Goal: Task Accomplishment & Management: Complete application form

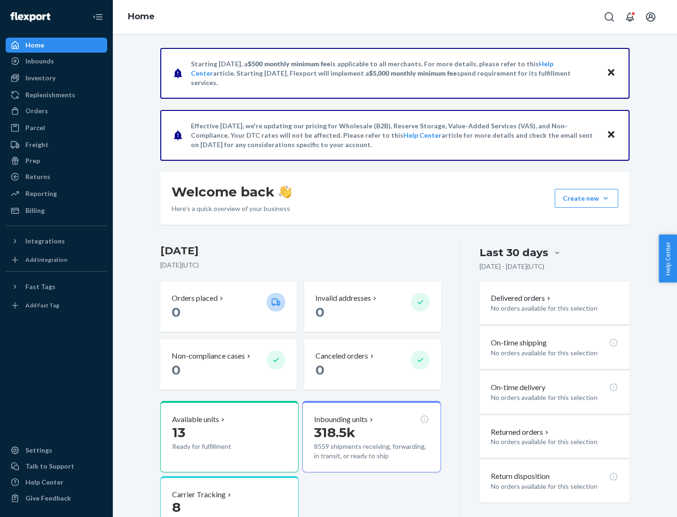
click at [606, 199] on button "Create new Create new inbound Create new order Create new product" at bounding box center [587, 198] width 64 height 19
click at [56, 61] on div "Inbounds" at bounding box center [57, 61] width 100 height 13
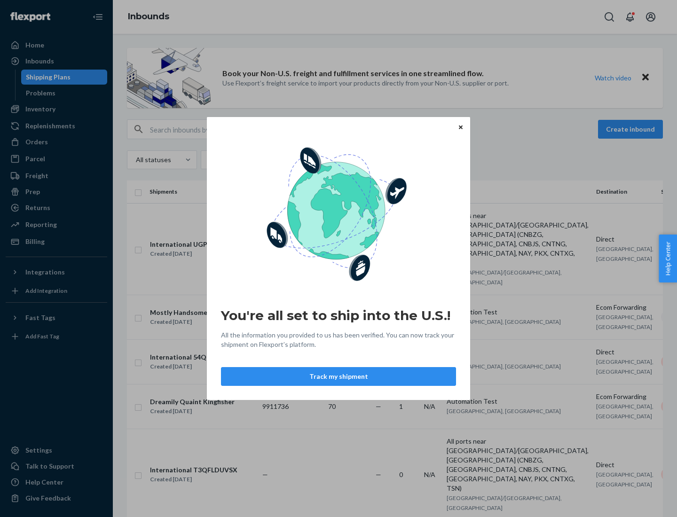
click at [461, 127] on icon "Close" at bounding box center [461, 127] width 4 height 4
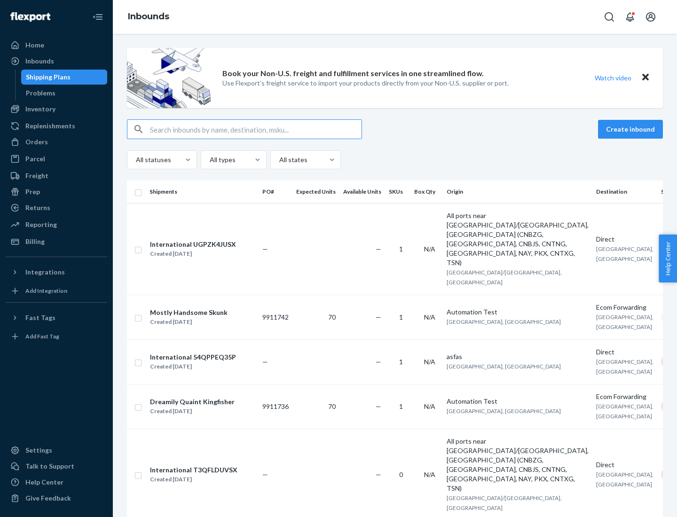
click at [632, 129] on button "Create inbound" at bounding box center [630, 129] width 65 height 19
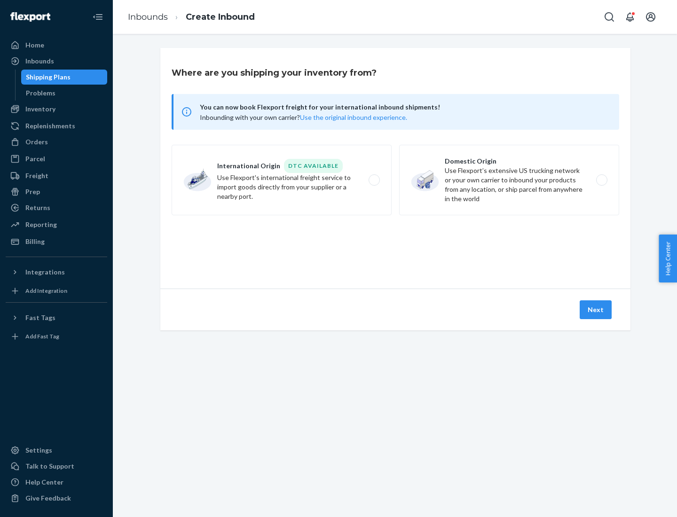
click at [509, 180] on label "Domestic Origin Use Flexport’s extensive US trucking network or your own carrie…" at bounding box center [509, 180] width 220 height 71
click at [602, 180] on input "Domestic Origin Use Flexport’s extensive US trucking network or your own carrie…" at bounding box center [605, 180] width 6 height 6
radio input "true"
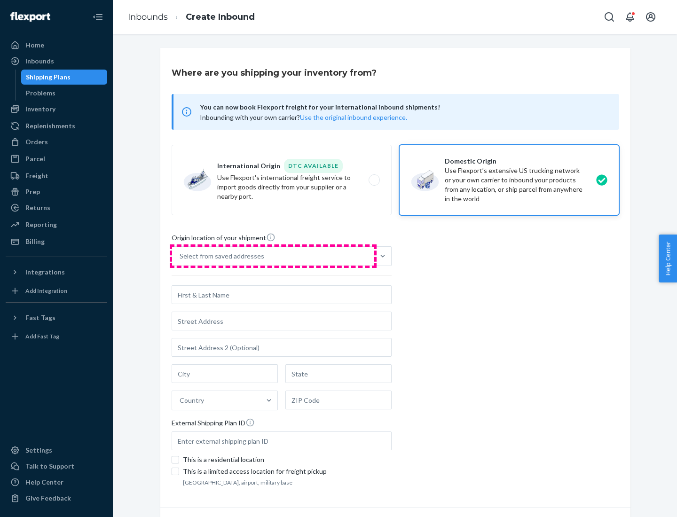
click at [273, 256] on div "Select from saved addresses" at bounding box center [273, 256] width 202 height 19
click at [181, 256] on input "Select from saved addresses" at bounding box center [180, 256] width 1 height 9
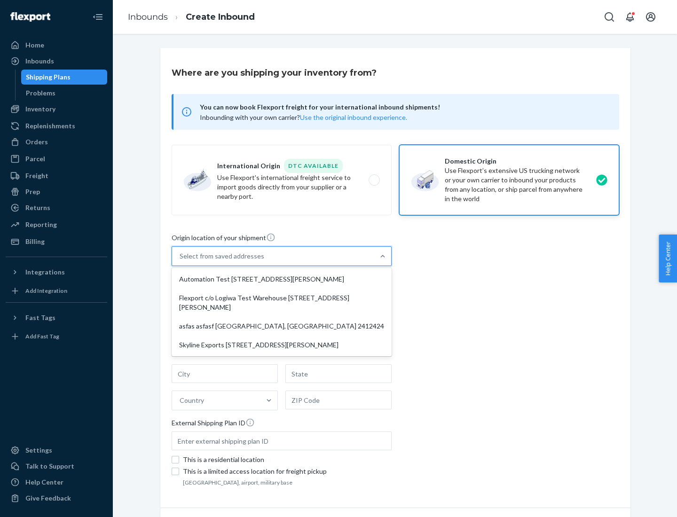
scroll to position [4, 0]
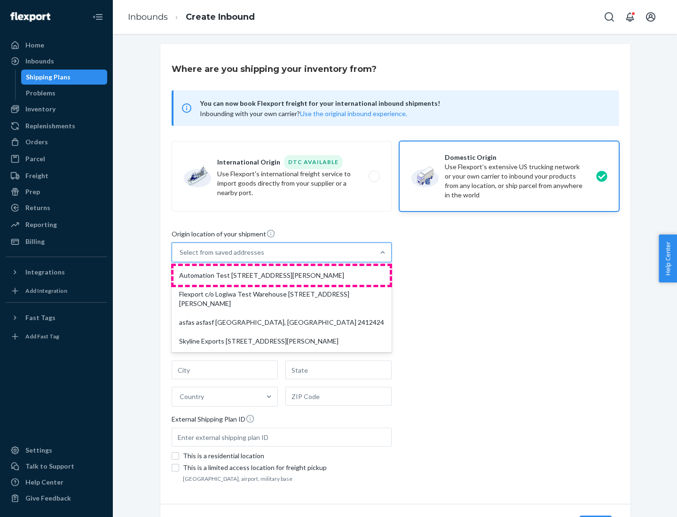
click at [282, 276] on div "Automation Test [STREET_ADDRESS][PERSON_NAME]" at bounding box center [282, 275] width 216 height 19
click at [181, 257] on input "option Automation Test [STREET_ADDRESS][PERSON_NAME] focused, 1 of 4. 4 results…" at bounding box center [180, 252] width 1 height 9
type input "Automation Test"
type input "9th Floor"
type input "[GEOGRAPHIC_DATA]"
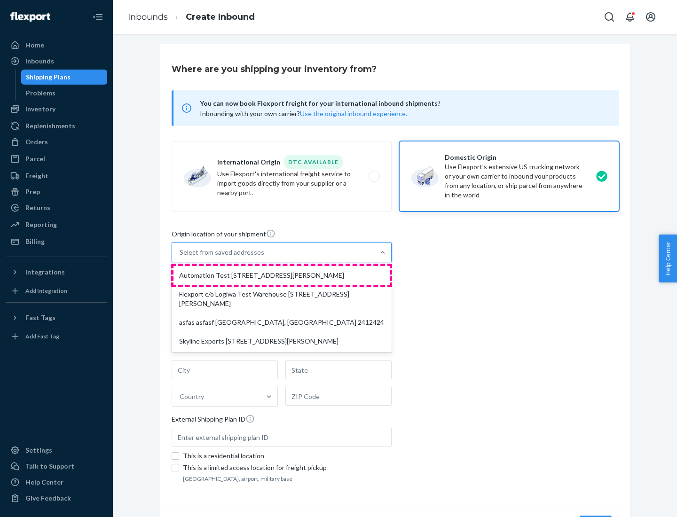
type input "CA"
type input "94104"
type input "[STREET_ADDRESS][PERSON_NAME]"
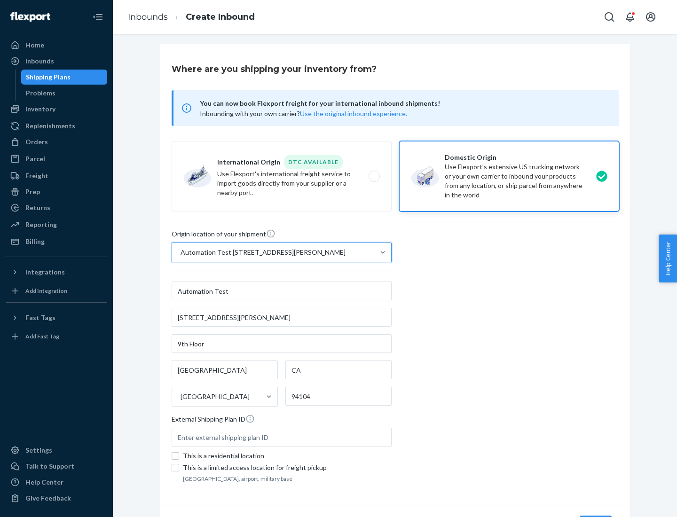
scroll to position [55, 0]
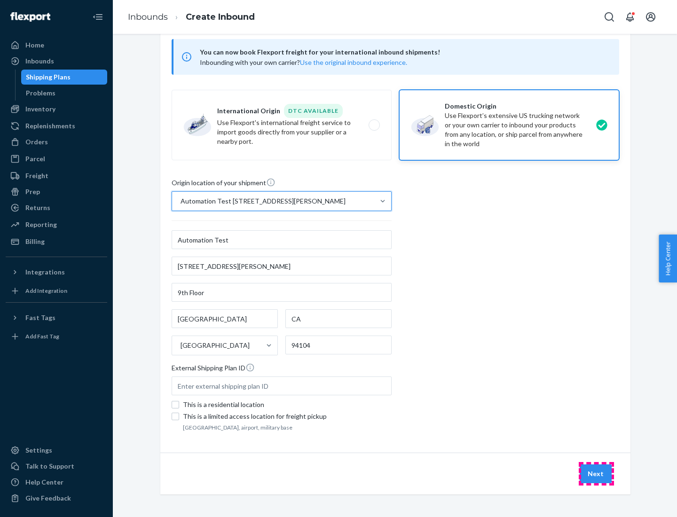
click at [596, 474] on button "Next" at bounding box center [596, 474] width 32 height 19
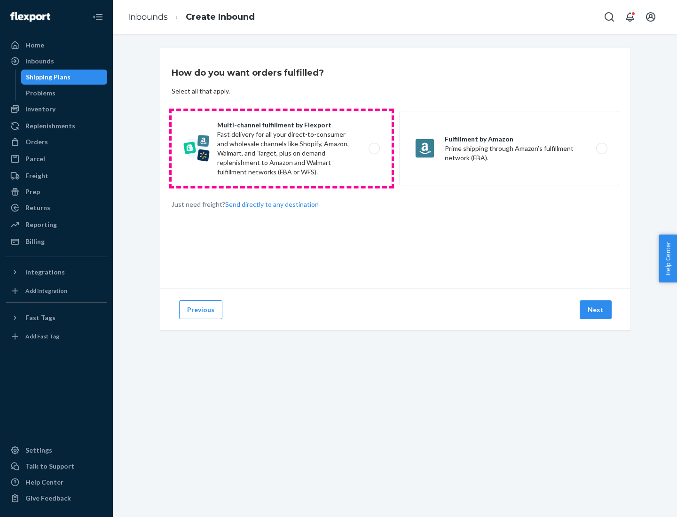
click at [282, 149] on label "Multi-channel fulfillment by Flexport Fast delivery for all your direct-to-cons…" at bounding box center [282, 148] width 220 height 75
click at [374, 149] on input "Multi-channel fulfillment by Flexport Fast delivery for all your direct-to-cons…" at bounding box center [377, 149] width 6 height 6
radio input "true"
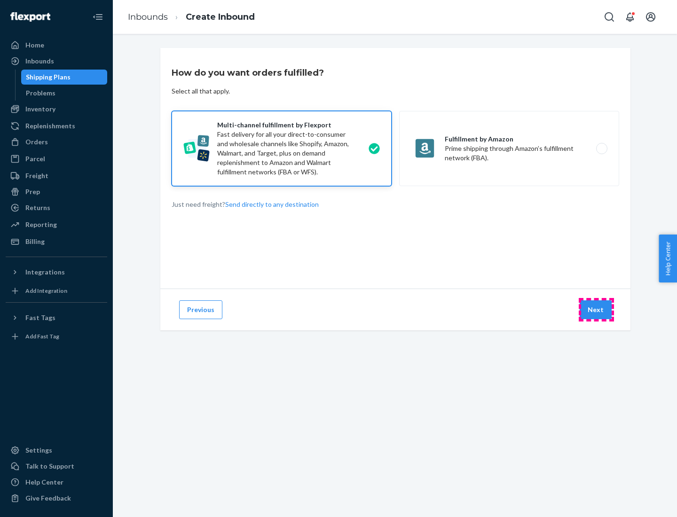
click at [596, 310] on button "Next" at bounding box center [596, 310] width 32 height 19
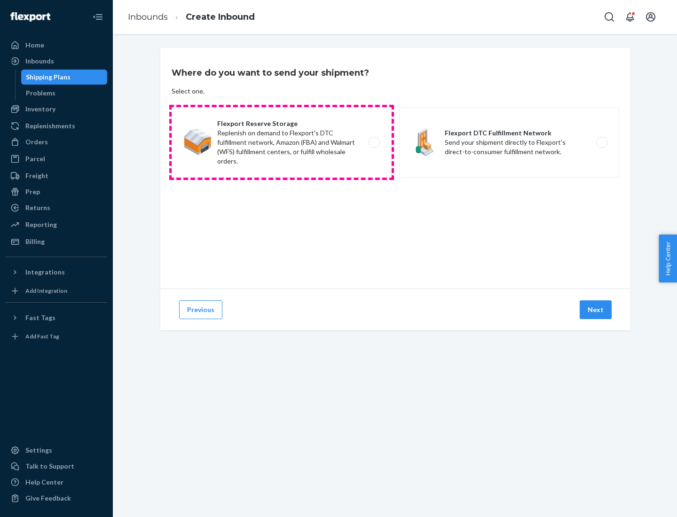
click at [282, 143] on label "Flexport Reserve Storage Replenish on demand to Flexport's DTC fulfillment netw…" at bounding box center [282, 142] width 220 height 71
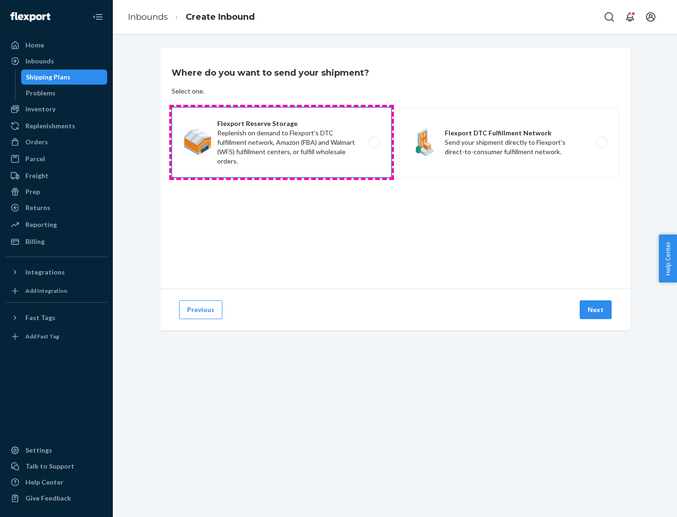
click at [374, 143] on input "Flexport Reserve Storage Replenish on demand to Flexport's DTC fulfillment netw…" at bounding box center [377, 143] width 6 height 6
radio input "true"
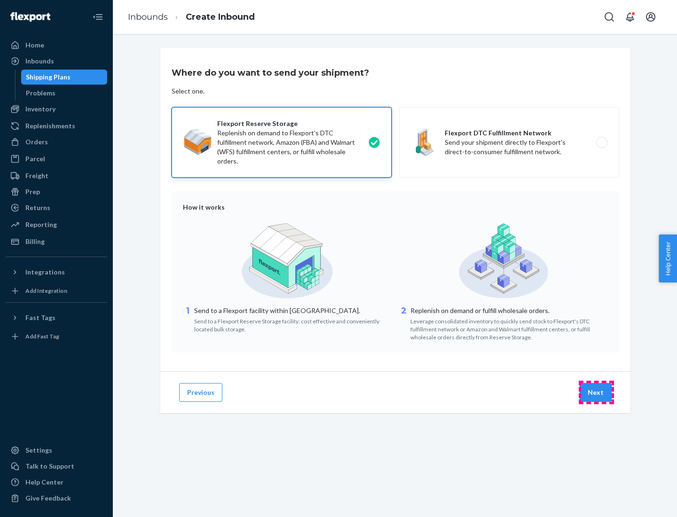
click at [596, 393] on button "Next" at bounding box center [596, 392] width 32 height 19
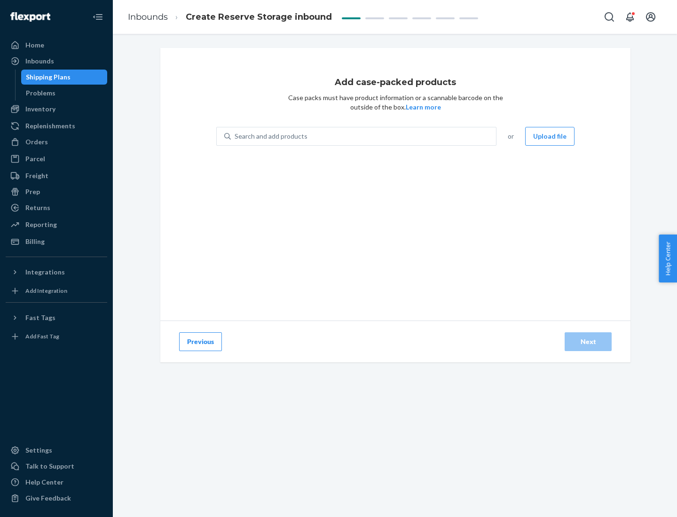
click at [364, 136] on div "Search and add products" at bounding box center [363, 136] width 265 height 17
click at [236, 136] on input "Search and add products" at bounding box center [235, 136] width 1 height 9
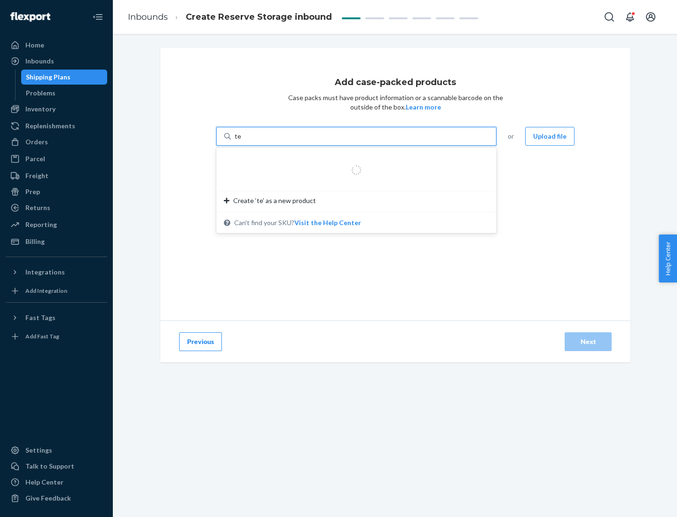
type input "test-syn"
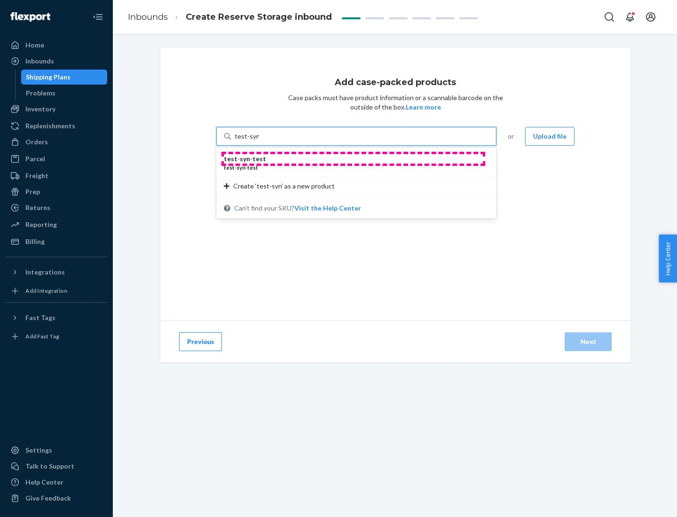
click at [353, 159] on div "test - syn - test" at bounding box center [353, 158] width 258 height 9
click at [259, 141] on input "test-syn" at bounding box center [247, 136] width 24 height 9
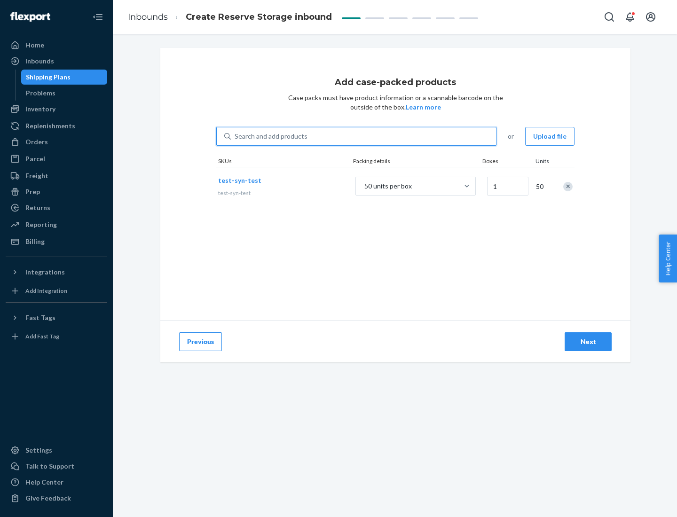
click at [588, 342] on div "Next" at bounding box center [588, 341] width 31 height 9
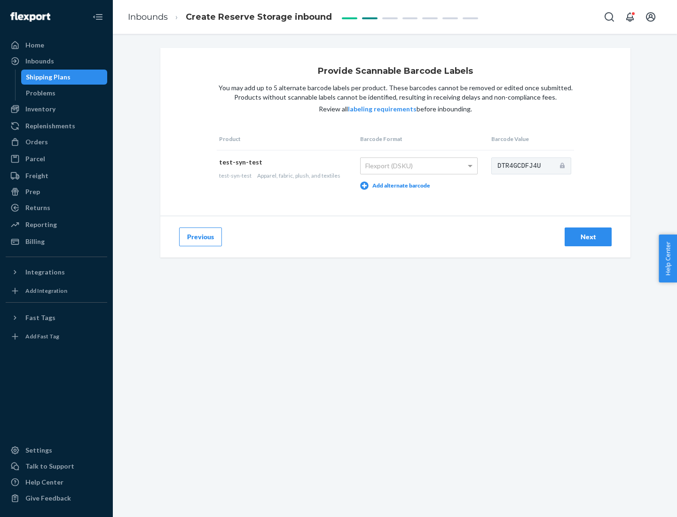
click at [588, 237] on div "Next" at bounding box center [588, 236] width 31 height 9
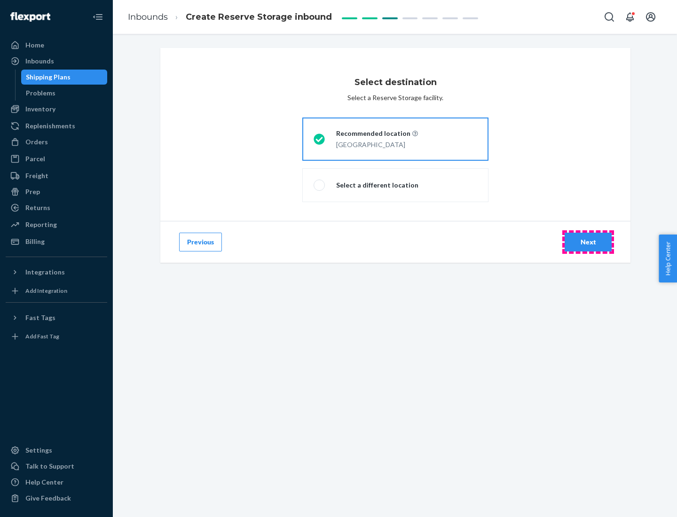
click at [588, 242] on div "Next" at bounding box center [588, 242] width 31 height 9
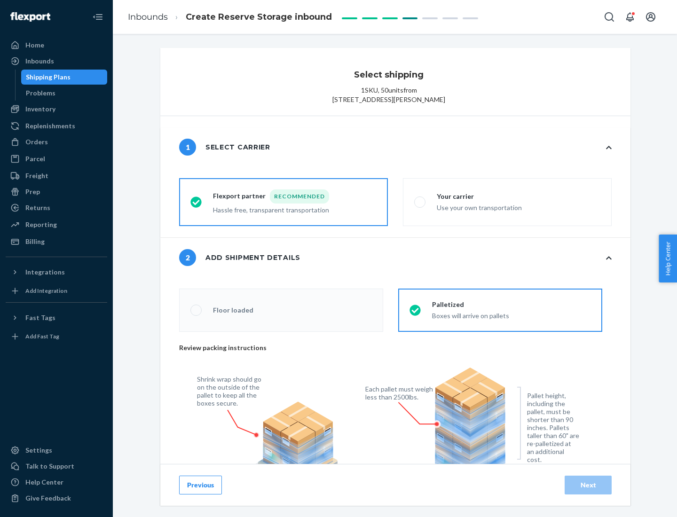
radio input "false"
type input "1"
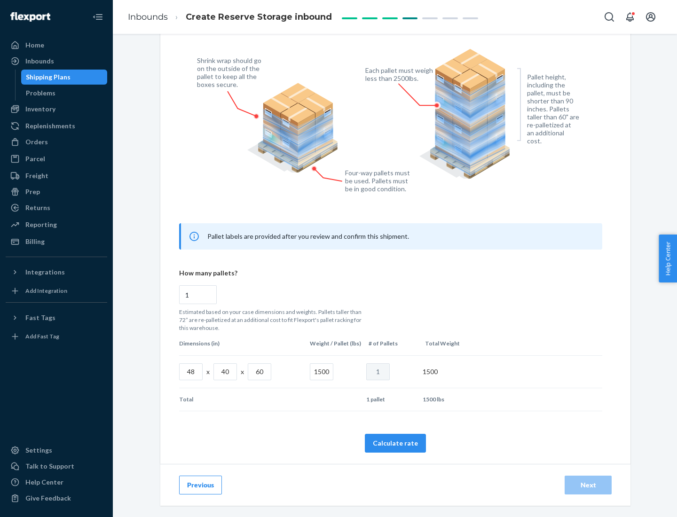
click at [396, 443] on button "Calculate rate" at bounding box center [395, 443] width 61 height 19
radio input "false"
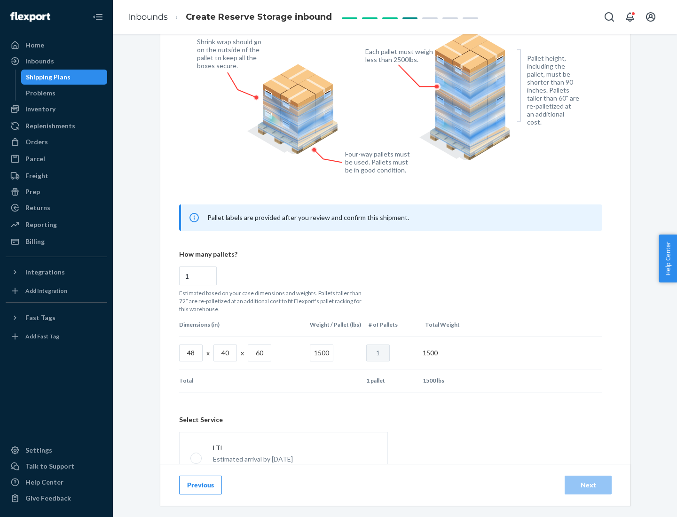
scroll to position [416, 0]
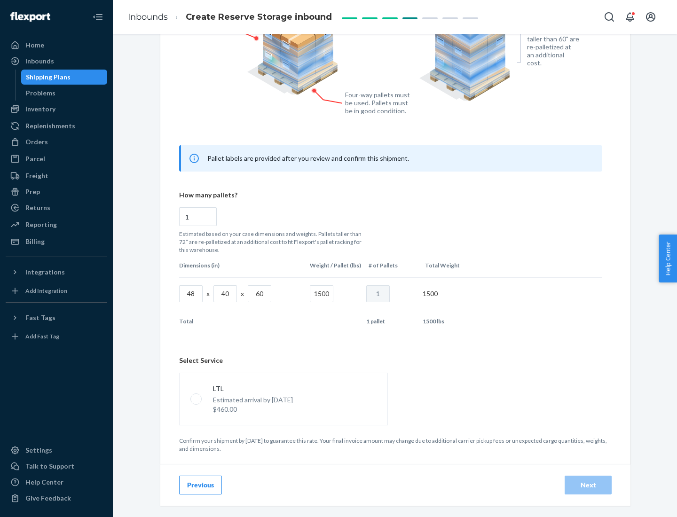
click at [283, 399] on p "Estimated arrival by [DATE]" at bounding box center [253, 400] width 80 height 9
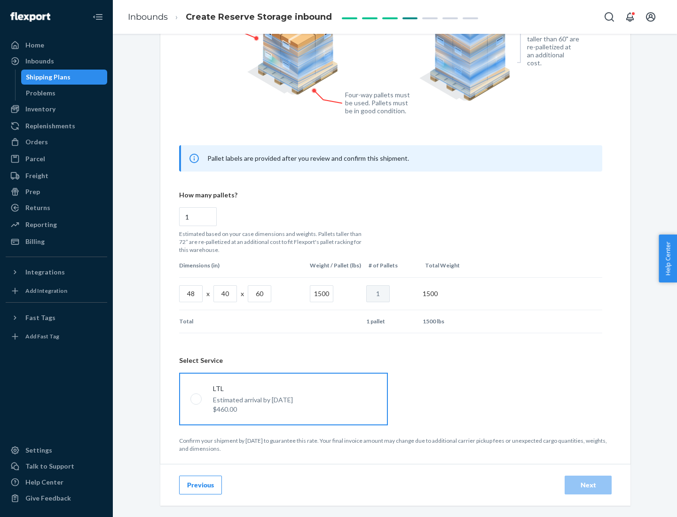
click at [197, 399] on input "LTL Estimated arrival by [DATE] $460.00" at bounding box center [194, 399] width 6 height 6
radio input "true"
radio input "false"
click at [588, 485] on div "Next" at bounding box center [588, 485] width 31 height 9
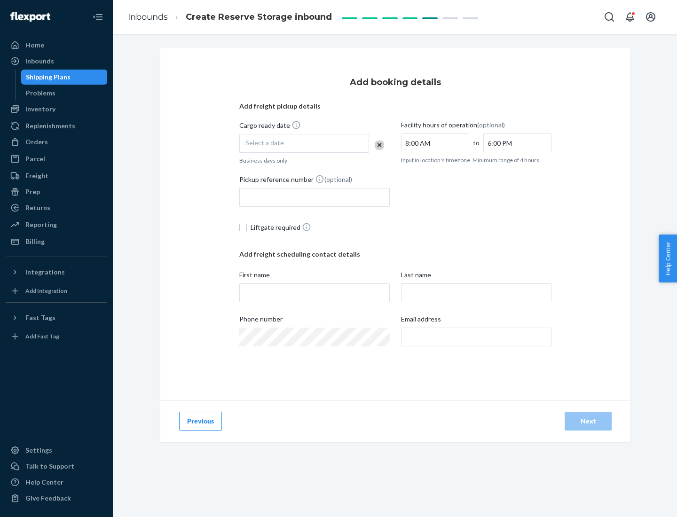
click at [304, 143] on div "Select a date" at bounding box center [304, 143] width 130 height 19
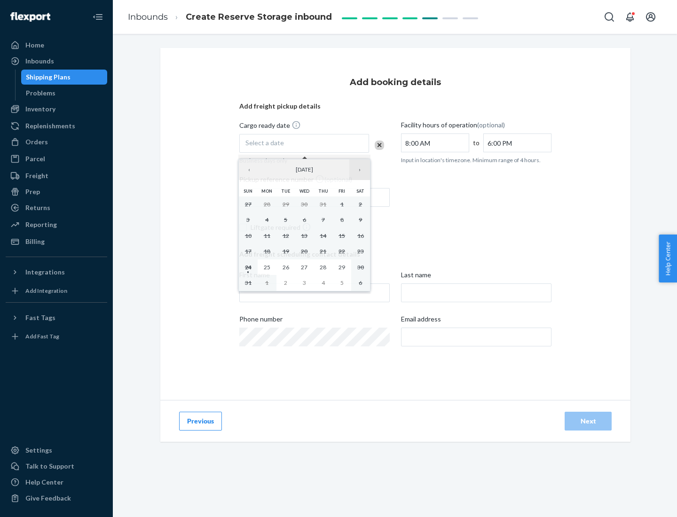
click at [360, 170] on button "›" at bounding box center [360, 169] width 21 height 21
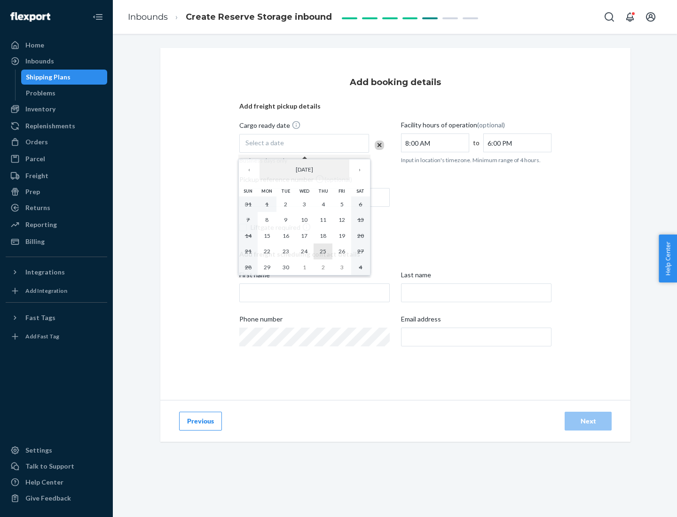
click at [323, 251] on abbr "25" at bounding box center [323, 251] width 7 height 7
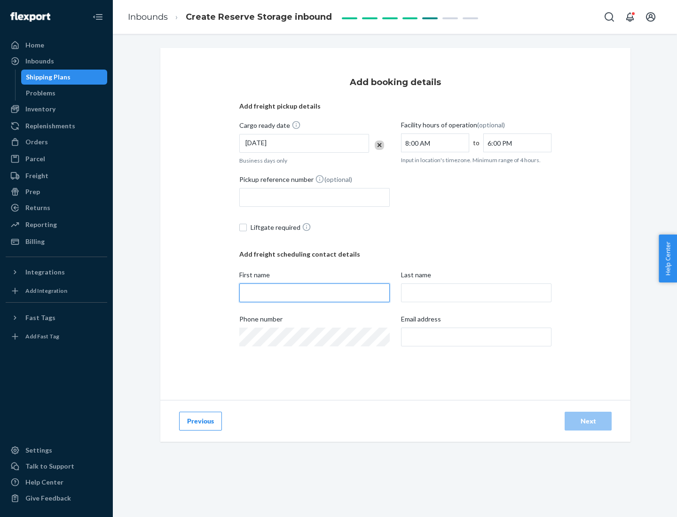
click at [315, 293] on input "First name" at bounding box center [314, 293] width 151 height 19
type input "[PERSON_NAME]"
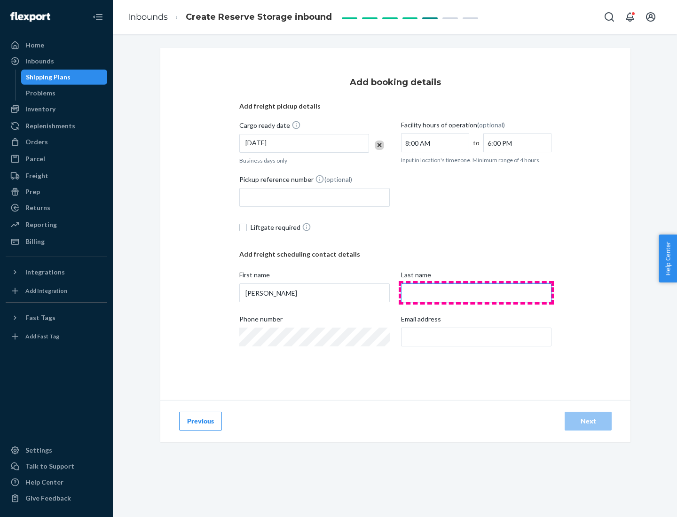
click at [477, 293] on input "Last name" at bounding box center [476, 293] width 151 height 19
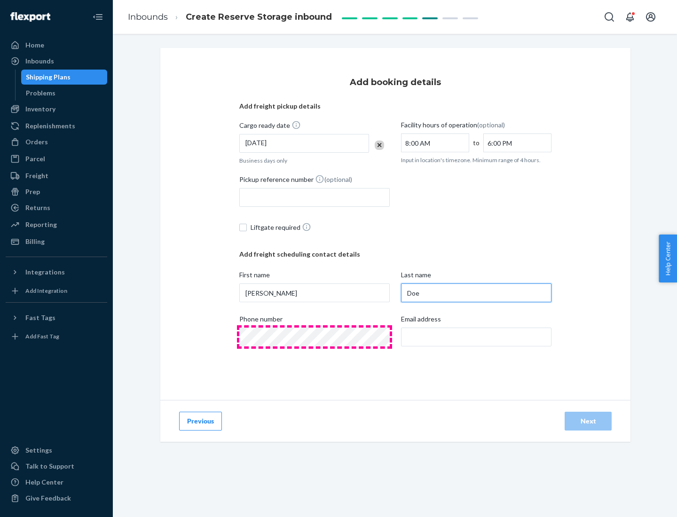
type input "Doe"
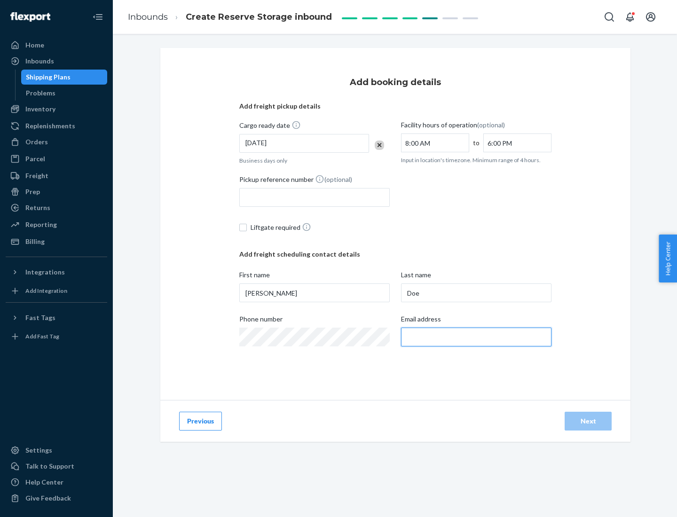
click at [477, 337] on input "Email address" at bounding box center [476, 337] width 151 height 19
type input "[EMAIL_ADDRESS][DOMAIN_NAME]"
click at [588, 421] on div "Next" at bounding box center [588, 421] width 31 height 9
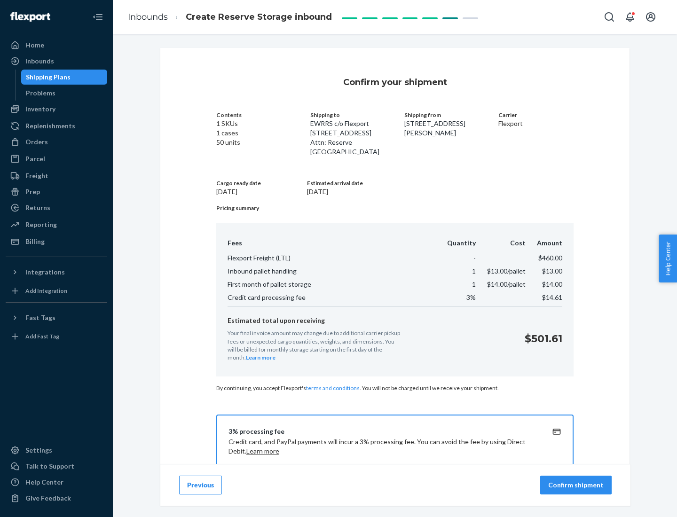
scroll to position [135, 0]
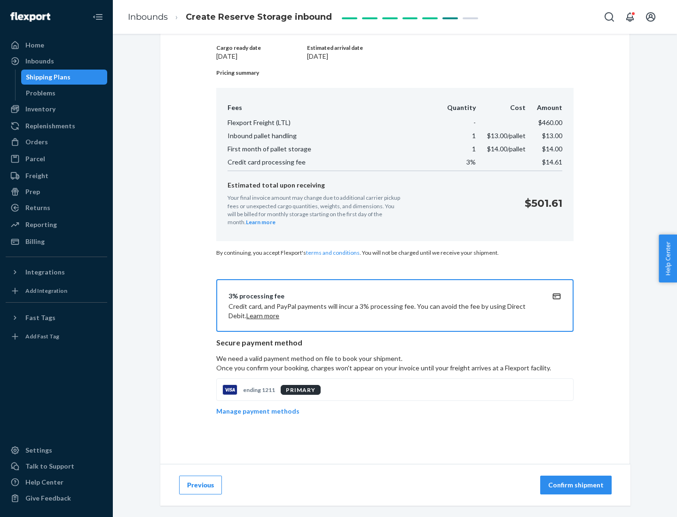
click at [577, 485] on p "Confirm shipment" at bounding box center [576, 485] width 56 height 9
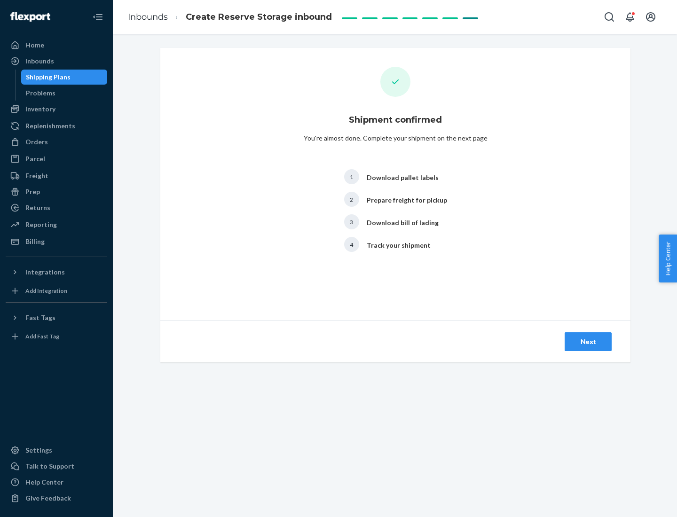
click at [588, 342] on div "Next" at bounding box center [588, 341] width 31 height 9
